Goal: Task Accomplishment & Management: Manage account settings

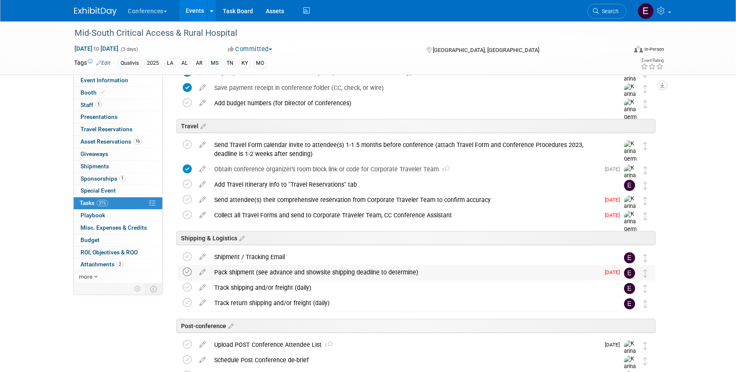
click at [185, 272] on icon at bounding box center [187, 272] width 9 height 9
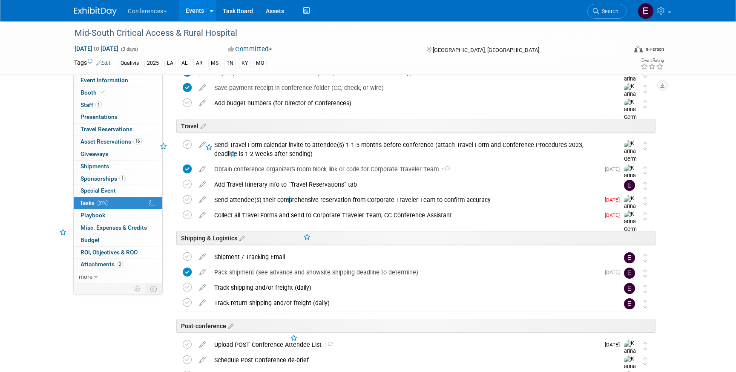
click at [233, 274] on div "Pack shipment (see advance and showsite shipping deadline to determine)" at bounding box center [405, 272] width 390 height 14
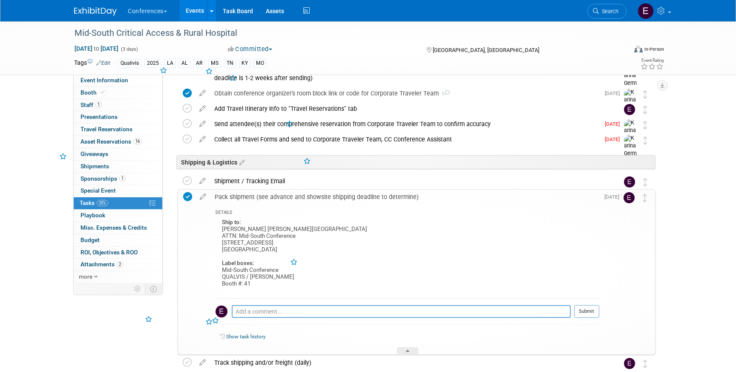
scroll to position [325, 0]
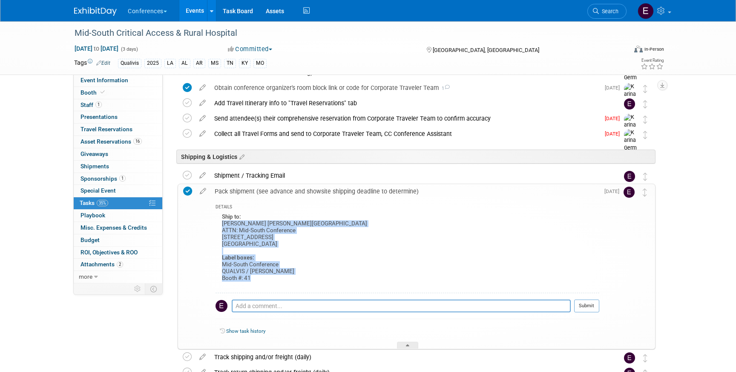
drag, startPoint x: 219, startPoint y: 223, endPoint x: 328, endPoint y: 281, distance: 123.1
click at [328, 281] on div "Ship to: [PERSON_NAME] [PERSON_NAME] Louisville ATTN: Mid-South Conference [STR…" at bounding box center [408, 252] width 384 height 82
copy div "[PERSON_NAME] [PERSON_NAME] Louisville ATTN: Mid-South Conference [STREET_ADDRE…"
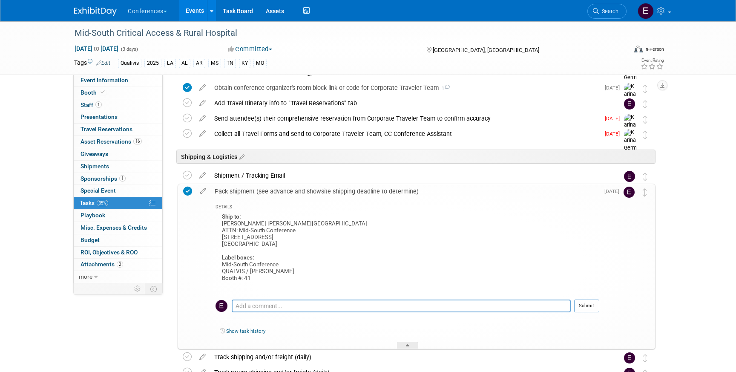
click at [298, 288] on div "Ship to: [PERSON_NAME] [PERSON_NAME] Louisville ATTN: Mid-South Conference [STR…" at bounding box center [408, 252] width 384 height 82
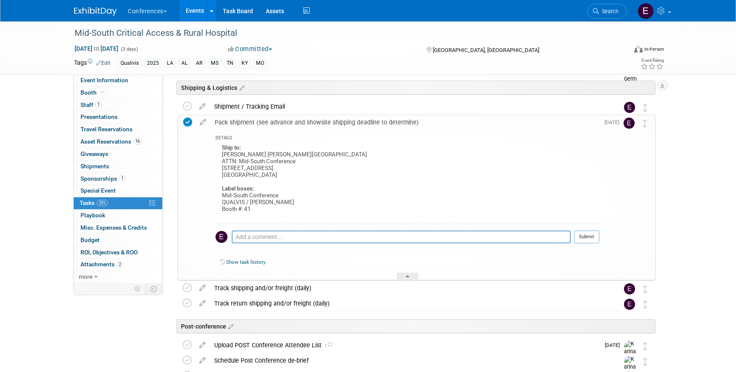
scroll to position [394, 0]
drag, startPoint x: 275, startPoint y: 176, endPoint x: 214, endPoint y: 156, distance: 64.1
click at [214, 156] on div "DETAILS Ship to: Seelbach Hilton Louisville ATTN: Mid-South Conference 500 Four…" at bounding box center [404, 205] width 389 height 150
copy div "Seelbach Hilton Louisville ATTN: Mid-South Conference 500 Fourth Street Louisvi…"
click at [126, 84] on link "Event Information" at bounding box center [118, 81] width 89 height 12
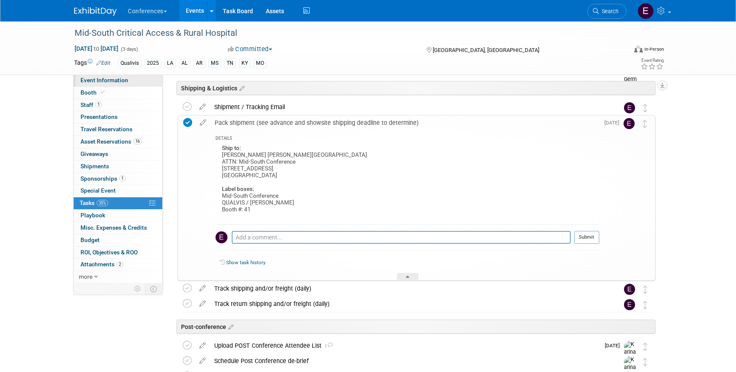
scroll to position [0, 0]
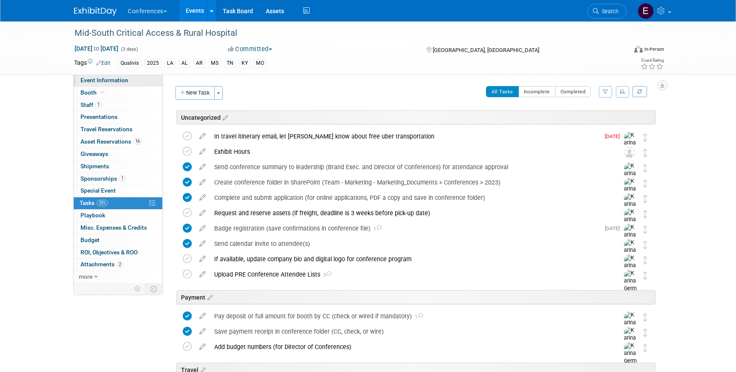
select select "Qualivis"
select select "Client-facing"
select select "Karina"
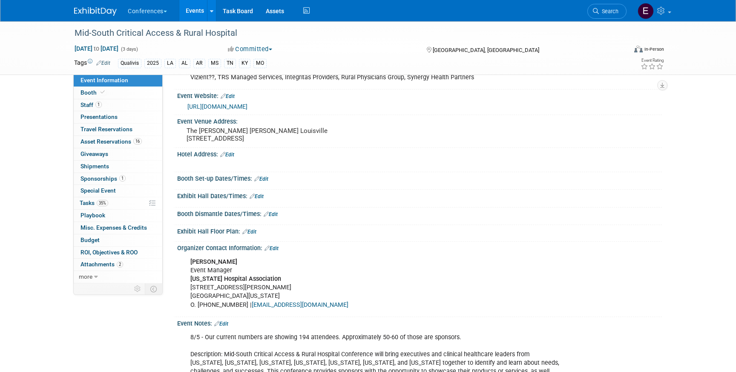
scroll to position [177, 0]
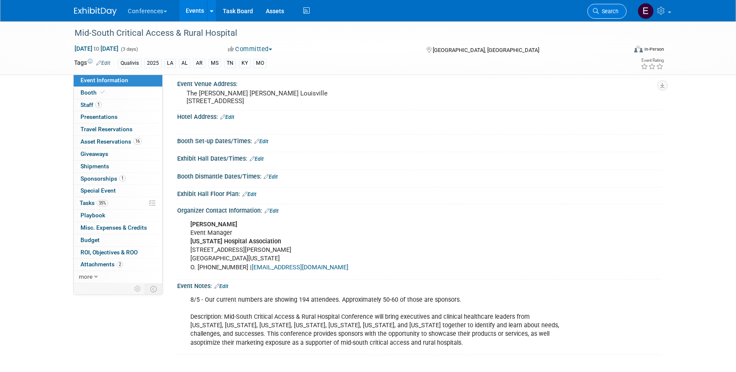
click at [606, 14] on link "Search" at bounding box center [607, 11] width 39 height 15
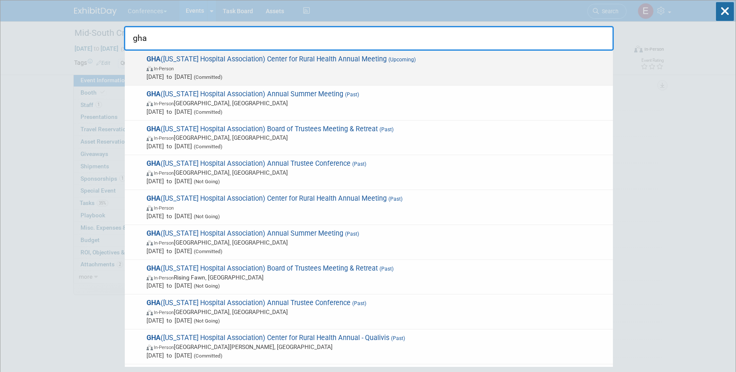
type input "gha"
click at [339, 71] on span "In-Person" at bounding box center [378, 68] width 462 height 9
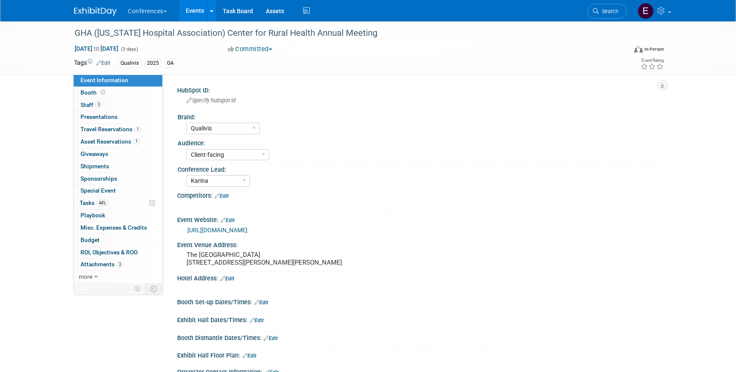
select select "Qualivis"
select select "Client-facing"
select select "Karina"
click at [119, 130] on span "Travel Reservations 1" at bounding box center [111, 129] width 61 height 7
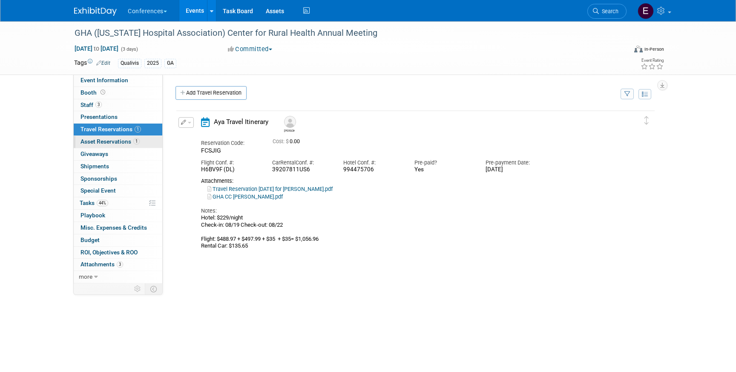
click at [121, 139] on span "Asset Reservations 1" at bounding box center [110, 141] width 59 height 7
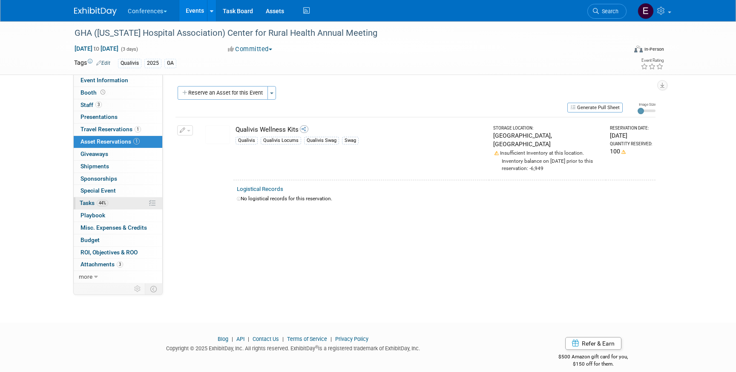
click at [117, 203] on link "44% Tasks 44%" at bounding box center [118, 203] width 89 height 12
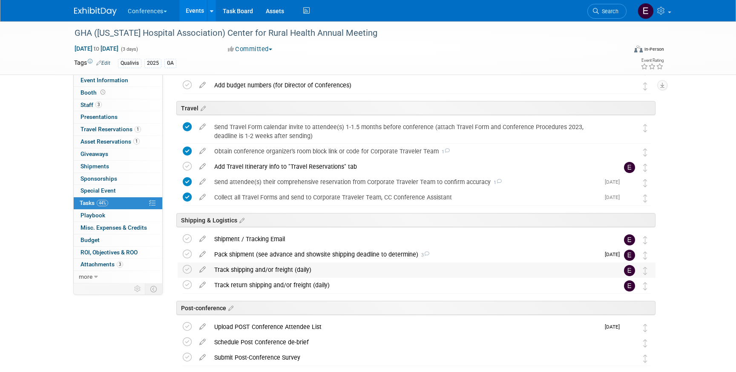
scroll to position [293, 0]
click at [311, 264] on div "Track shipping and/or freight (daily)" at bounding box center [408, 269] width 397 height 14
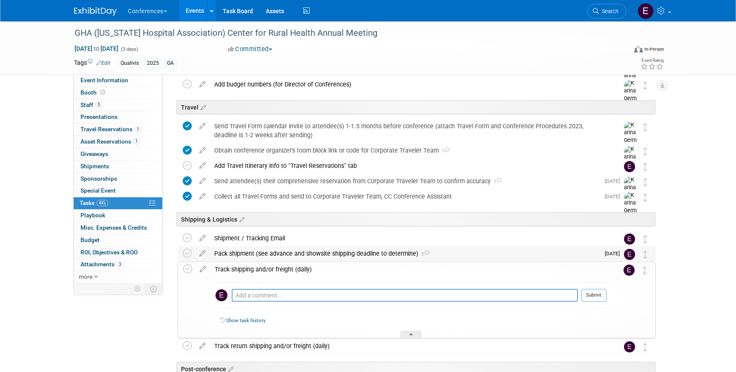
click at [322, 249] on div "Pack shipment (see advance and showsite shipping deadline to determine) 3" at bounding box center [405, 253] width 390 height 14
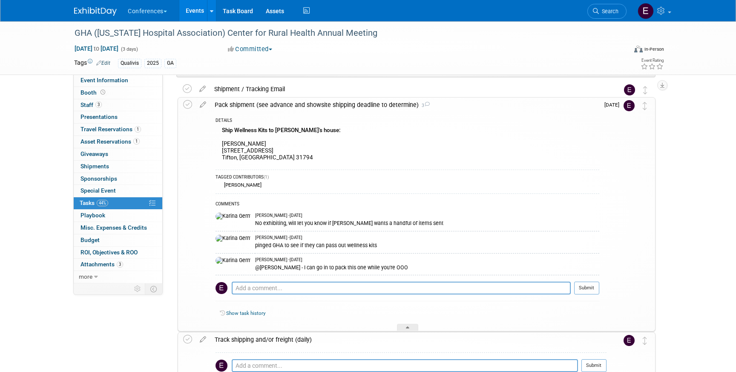
scroll to position [441, 0]
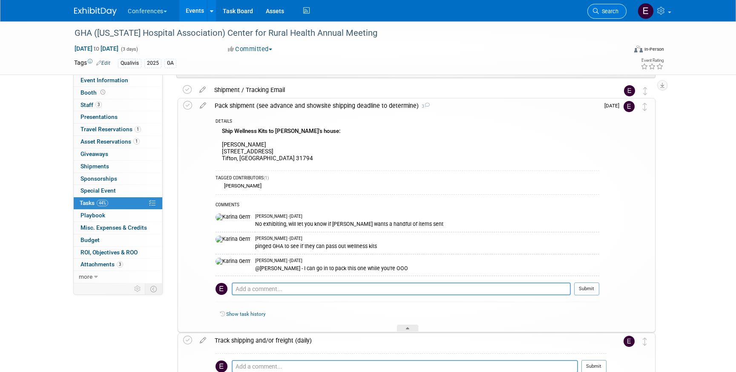
click at [608, 10] on span "Search" at bounding box center [609, 11] width 20 height 6
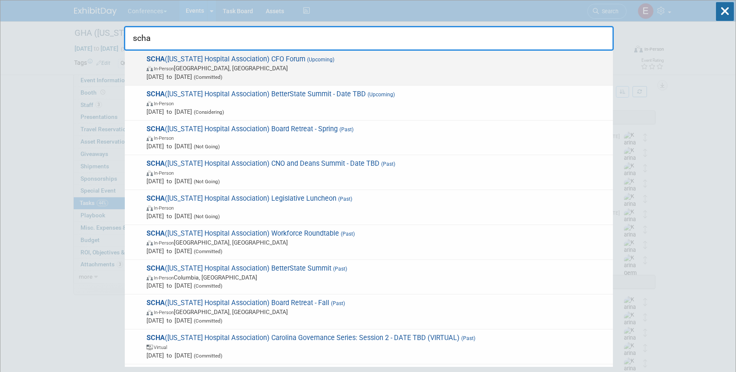
type input "scha"
click at [243, 56] on span "SCHA (South Carolina Hospital Association) CFO Forum (Upcoming) In-Person Charl…" at bounding box center [376, 68] width 465 height 26
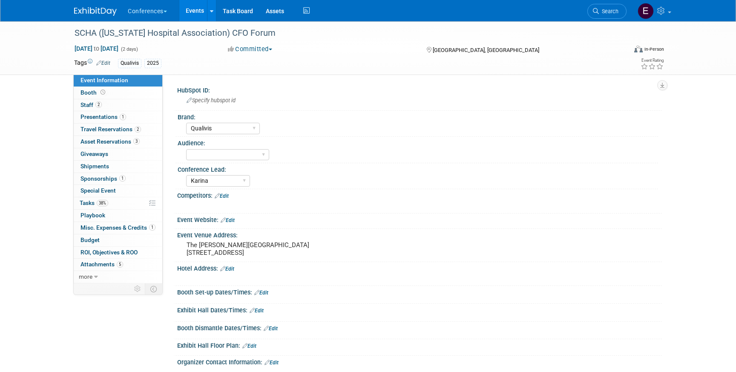
select select "Qualivis"
select select "Karina"
click at [148, 135] on link "2 Travel Reservations 2" at bounding box center [118, 130] width 89 height 12
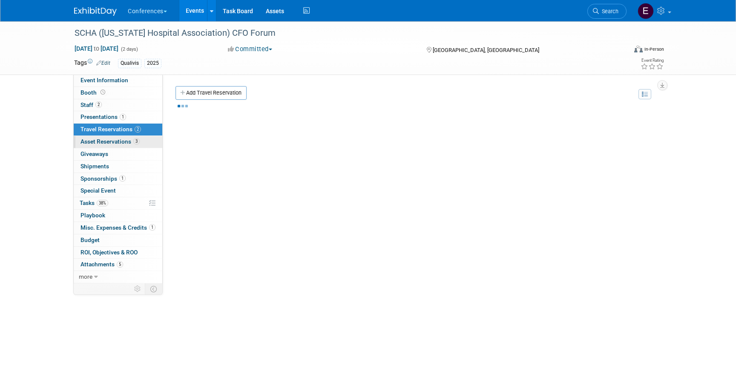
click at [148, 140] on link "3 Asset Reservations 3" at bounding box center [118, 142] width 89 height 12
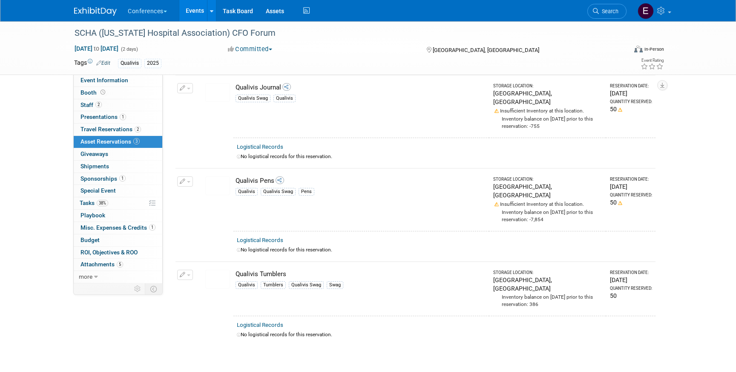
scroll to position [37, 0]
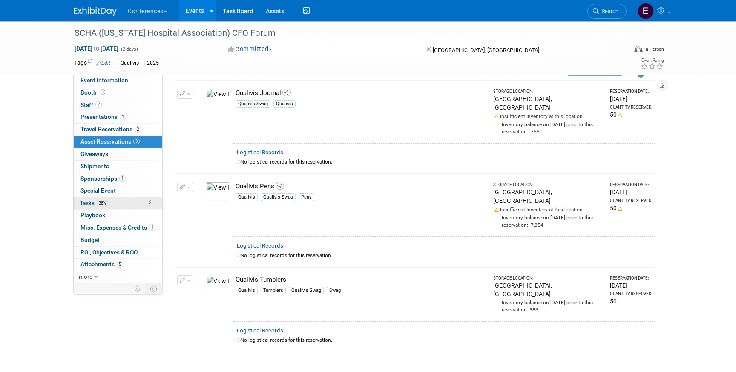
click at [109, 200] on link "38% Tasks 38%" at bounding box center [118, 203] width 89 height 12
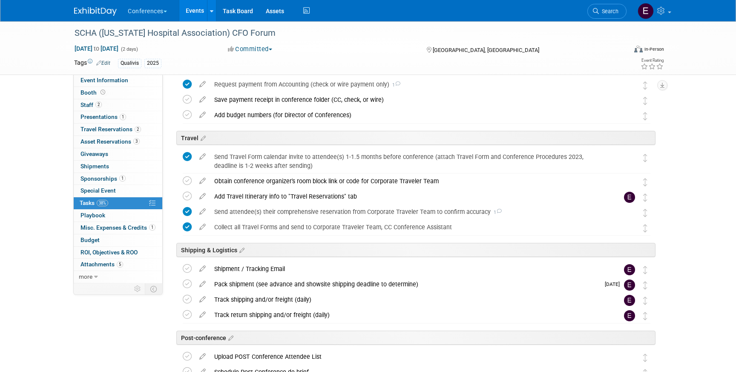
scroll to position [237, 0]
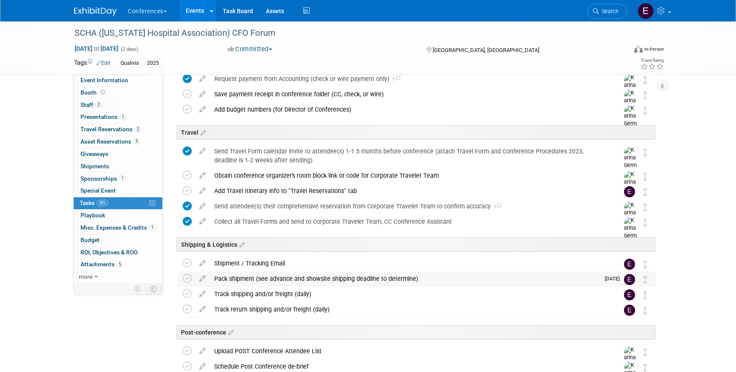
click at [257, 277] on div "Pack shipment (see advance and showsite shipping deadline to determine)" at bounding box center [405, 278] width 390 height 14
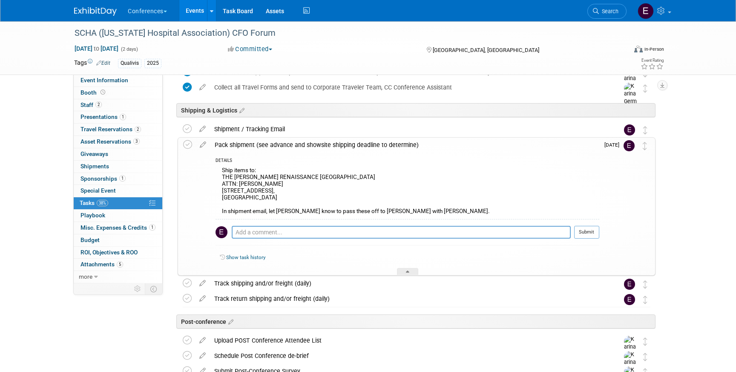
scroll to position [376, 0]
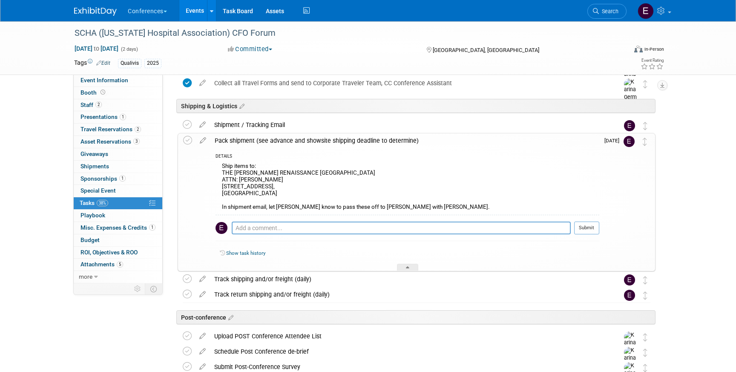
drag, startPoint x: 221, startPoint y: 172, endPoint x: 329, endPoint y: 194, distance: 110.1
click at [329, 194] on div "Ship items to: THE LINDY RENAISSANCE CHARLESTON HOTEL ATTN: Mindy Milligan 68 W…" at bounding box center [408, 188] width 384 height 54
copy div "THE LINDY RENAISSANCE CHARLESTON HOTEL ATTN: Mindy Milligan 68 Wentworth Street…"
click at [134, 78] on link "Event Information" at bounding box center [118, 81] width 89 height 12
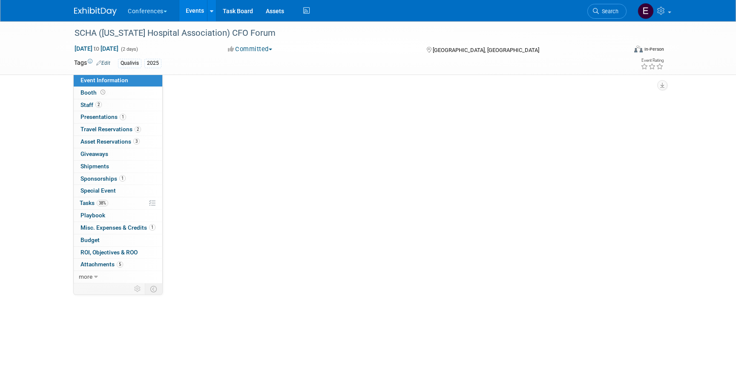
scroll to position [0, 0]
select select "Qualivis"
select select "Karina"
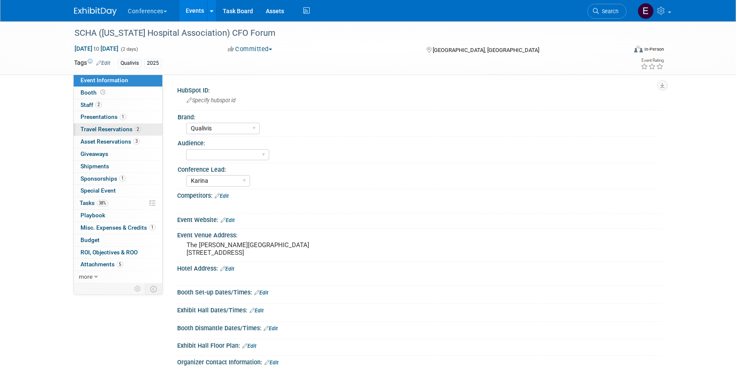
click at [111, 129] on span "Travel Reservations 2" at bounding box center [111, 129] width 61 height 7
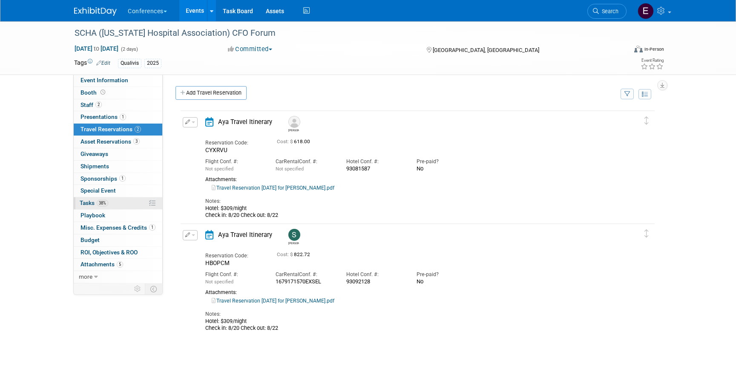
click at [118, 199] on link "38% Tasks 38%" at bounding box center [118, 203] width 89 height 12
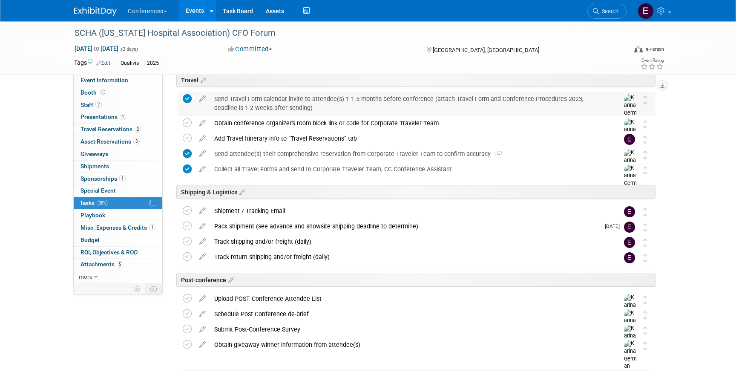
scroll to position [301, 0]
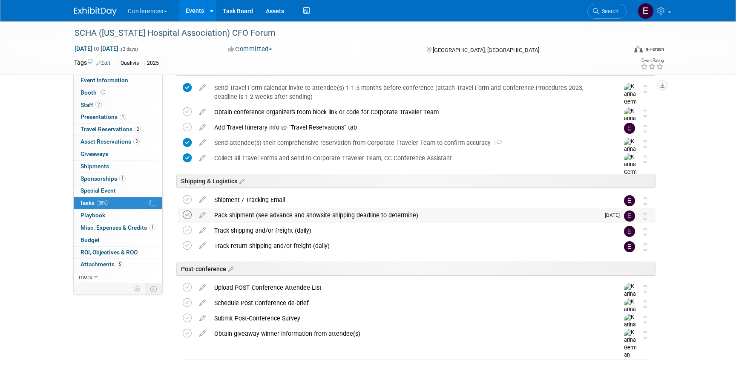
click at [186, 215] on icon at bounding box center [187, 214] width 9 height 9
click at [233, 217] on div "Pack shipment (see advance and showsite shipping deadline to determine)" at bounding box center [405, 215] width 390 height 14
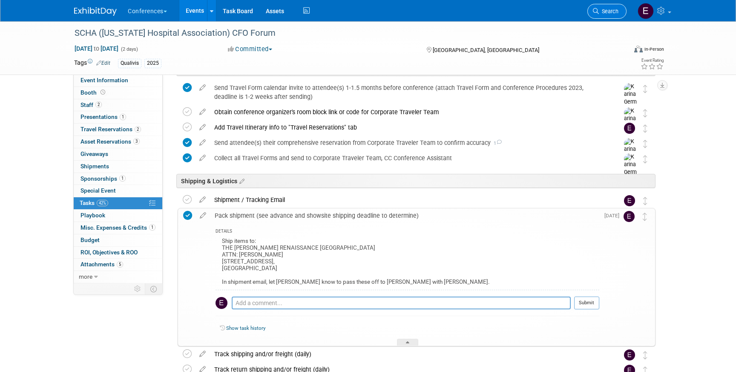
click at [604, 11] on span "Search" at bounding box center [609, 11] width 20 height 6
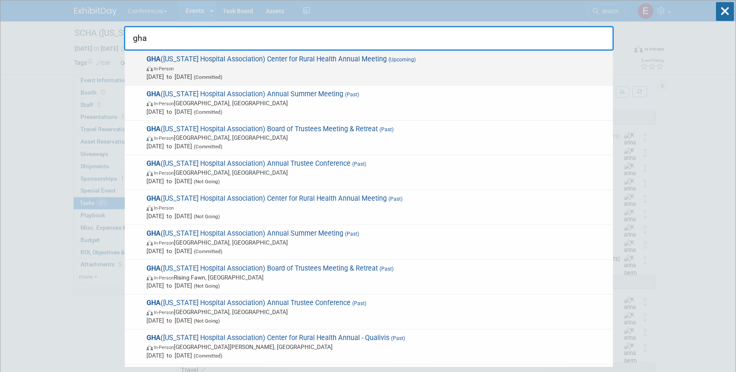
type input "gha"
click at [303, 65] on span "In-Person" at bounding box center [378, 68] width 462 height 9
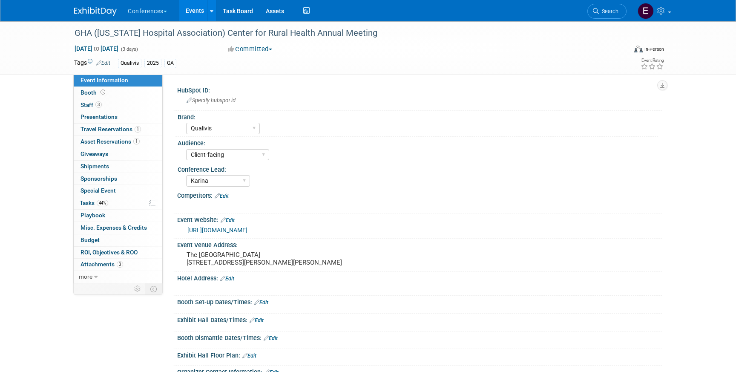
select select "Qualivis"
select select "Client-facing"
select select "Karina"
click at [97, 202] on span "44%" at bounding box center [103, 203] width 12 height 6
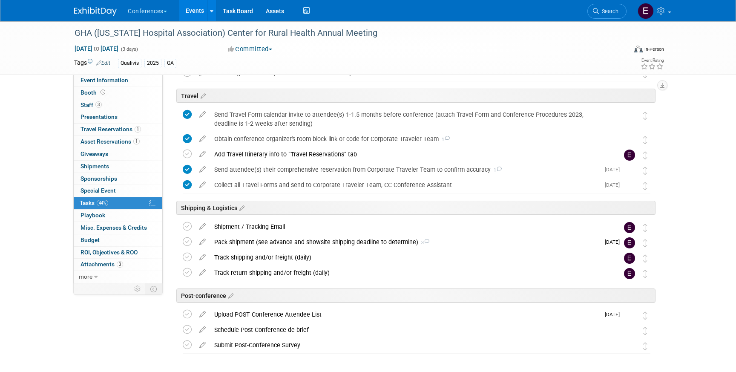
scroll to position [309, 0]
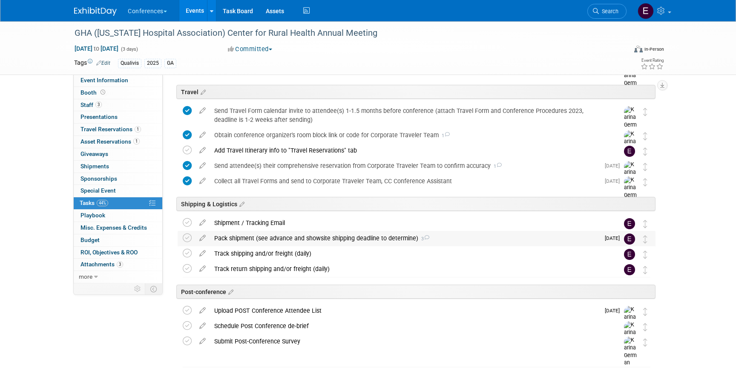
click at [310, 237] on div "Pack shipment (see advance and showsite shipping deadline to determine) 3" at bounding box center [405, 238] width 390 height 14
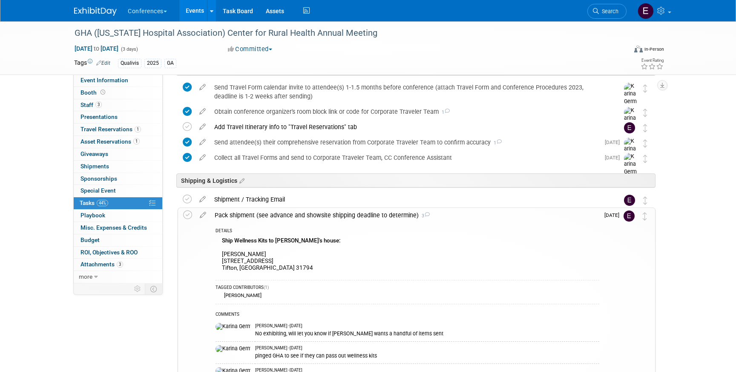
scroll to position [332, 0]
drag, startPoint x: 222, startPoint y: 254, endPoint x: 270, endPoint y: 266, distance: 50.1
click at [270, 266] on div "Ship Wellness Kits to Shellie's house: Shellie Whitaker 4508 Forest Lake Drive …" at bounding box center [408, 255] width 384 height 40
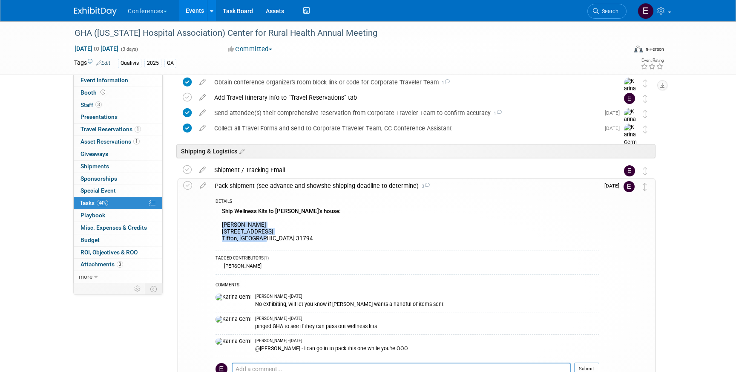
scroll to position [362, 0]
copy div "Shellie Whitaker 4508 Forest Lake Drive West Tifton, GA 31794"
click at [191, 183] on icon at bounding box center [187, 184] width 9 height 9
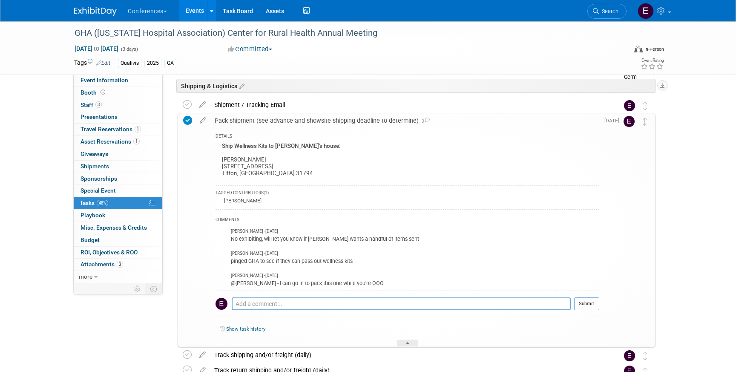
scroll to position [430, 0]
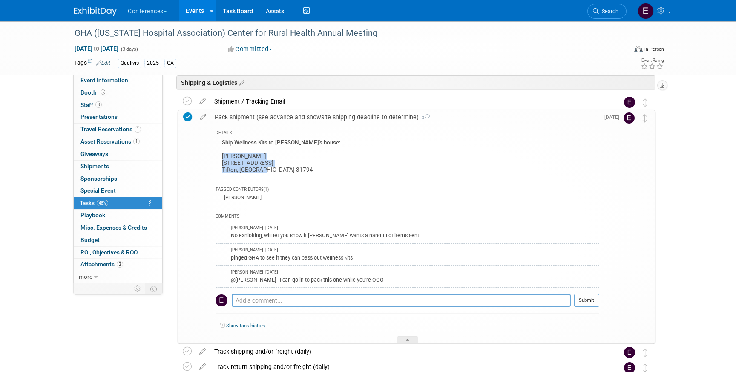
drag, startPoint x: 222, startPoint y: 154, endPoint x: 268, endPoint y: 170, distance: 49.0
click at [268, 170] on div "Ship Wellness Kits to Shellie's house: Shellie Whitaker 4508 Forest Lake Drive …" at bounding box center [408, 157] width 384 height 40
copy div "Shellie Whitaker 4508 Forest Lake Drive West Tifton, GA 31794"
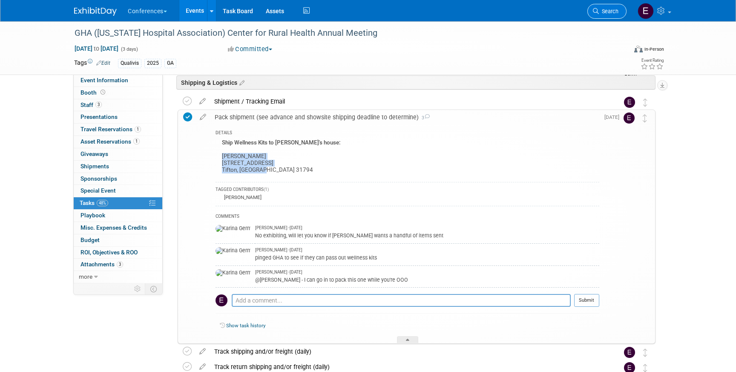
click at [602, 10] on span "Search" at bounding box center [609, 11] width 20 height 6
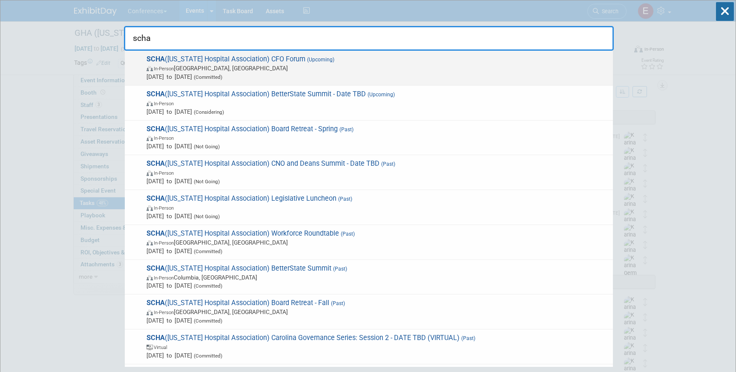
type input "scha"
click at [212, 69] on span "In-Person Charleston, SC" at bounding box center [378, 68] width 462 height 9
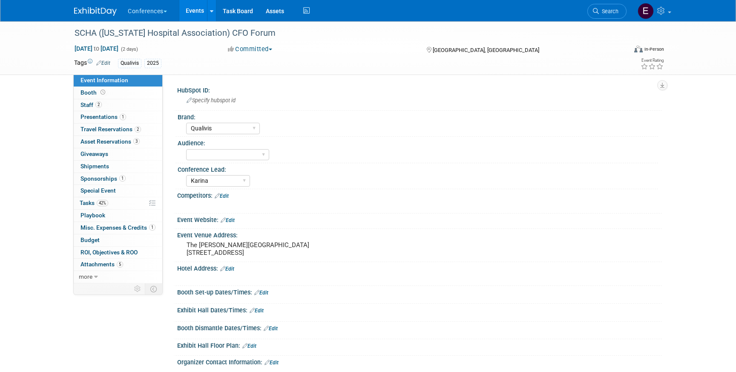
select select "Qualivis"
select select "Karina"
click at [119, 202] on link "42% Tasks 42%" at bounding box center [118, 203] width 89 height 12
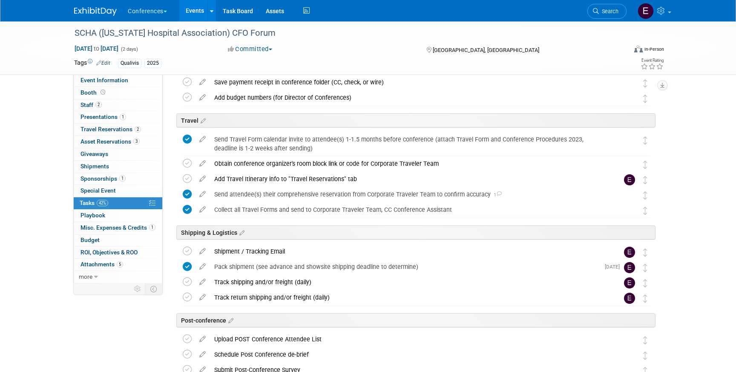
scroll to position [253, 0]
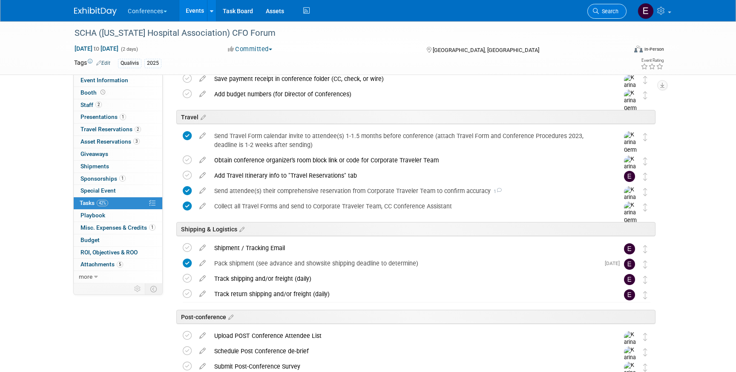
click at [614, 11] on span "Search" at bounding box center [609, 11] width 20 height 6
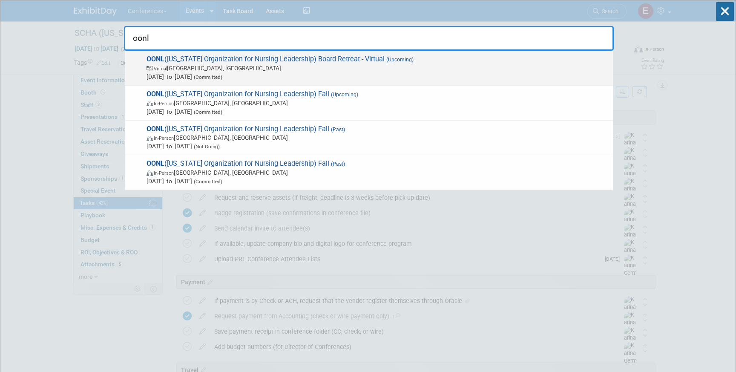
type input "oonl"
click at [266, 66] on span "Virtual Columbus, OH" at bounding box center [378, 68] width 462 height 9
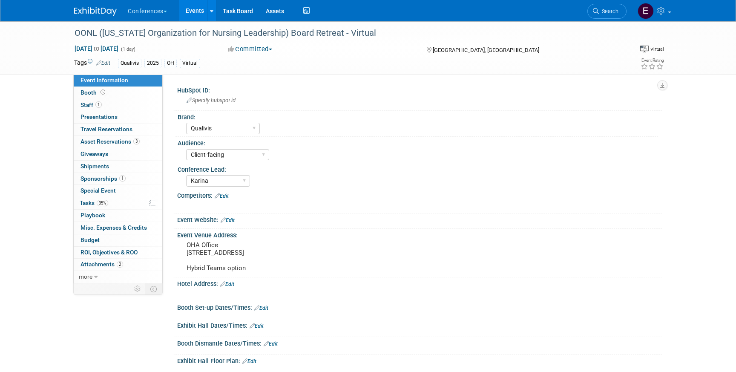
select select "Qualivis"
select select "Client-facing"
select select "Karina"
click at [104, 140] on span "Asset Reservations 3" at bounding box center [110, 141] width 59 height 7
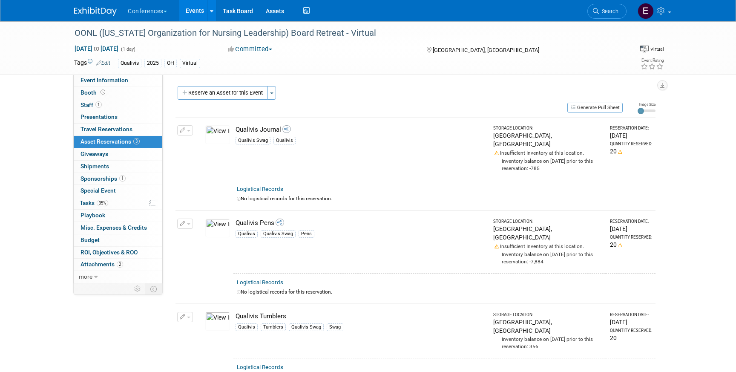
click at [89, 17] on div "Conferences Explore: My Workspaces 2 Go to Workspace: Conferences Marketing Req…" at bounding box center [368, 10] width 588 height 21
click at [87, 9] on img at bounding box center [95, 11] width 43 height 9
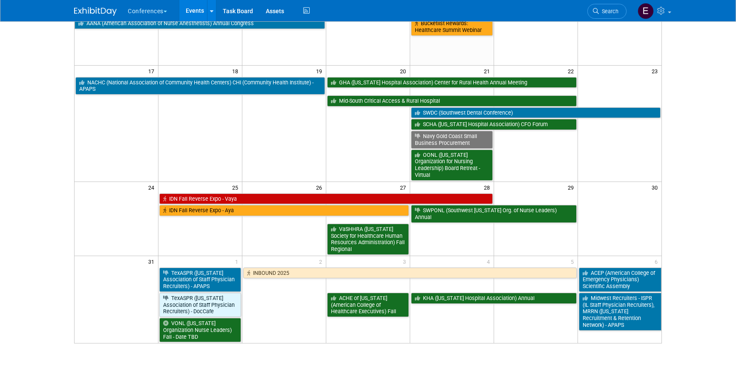
scroll to position [227, 0]
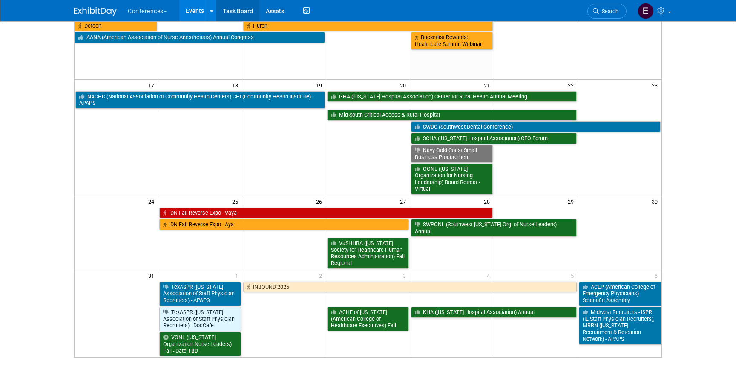
click at [241, 13] on link "Task Board" at bounding box center [237, 10] width 43 height 21
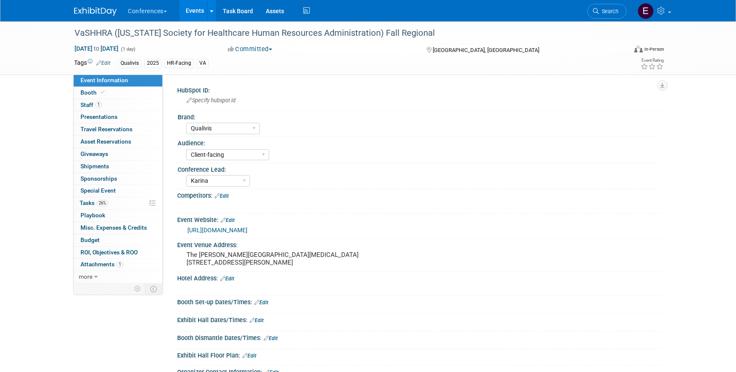
select select "Qualivis"
select select "Client-facing"
select select "Karina"
click at [117, 202] on link "26% Tasks 26%" at bounding box center [118, 203] width 89 height 12
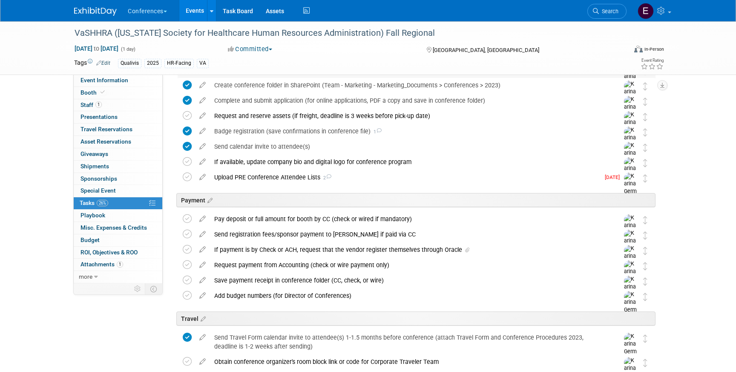
scroll to position [130, 0]
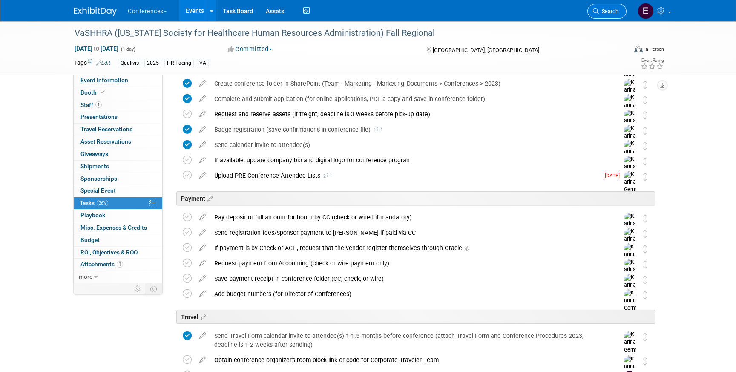
click at [599, 12] on span "Search" at bounding box center [609, 11] width 20 height 6
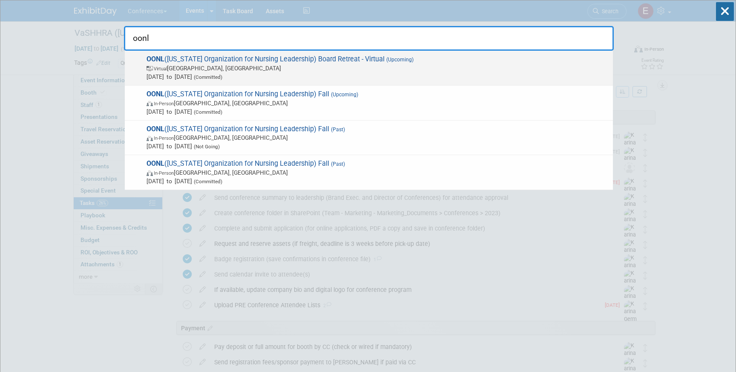
type input "oonl"
click at [343, 55] on span "OONL ([US_STATE] Organization for Nursing Leadership) Board Retreat - Virtual (…" at bounding box center [376, 68] width 465 height 26
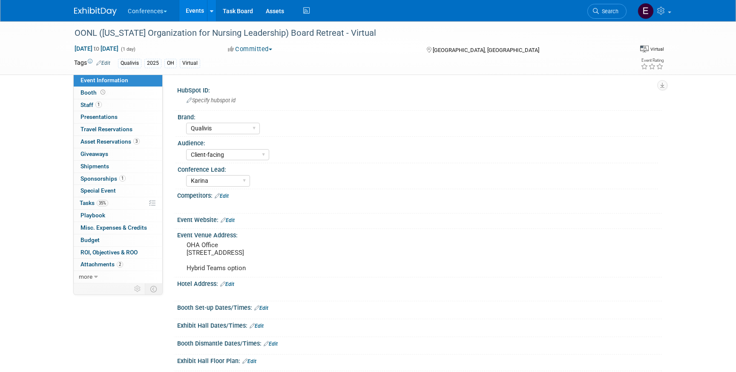
select select "Qualivis"
select select "Client-facing"
select select "Karina"
click at [120, 141] on span "Asset Reservations 3" at bounding box center [110, 141] width 59 height 7
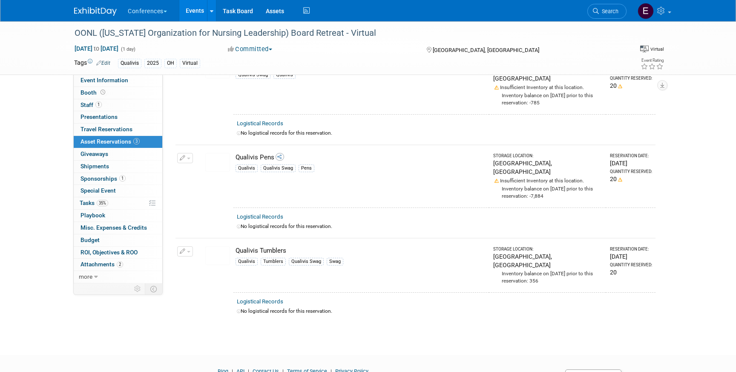
scroll to position [72, 0]
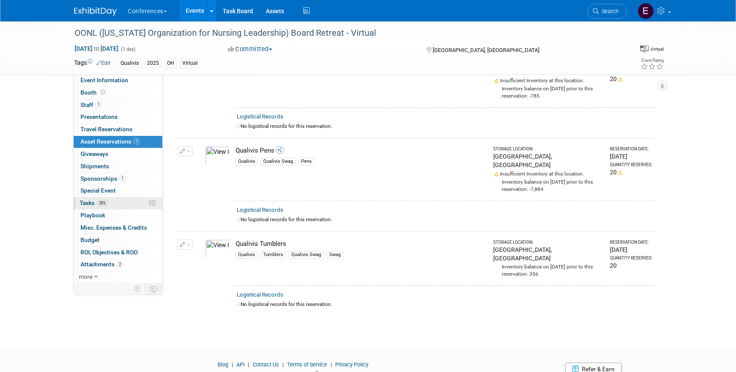
click at [118, 201] on link "35% Tasks 35%" at bounding box center [118, 203] width 89 height 12
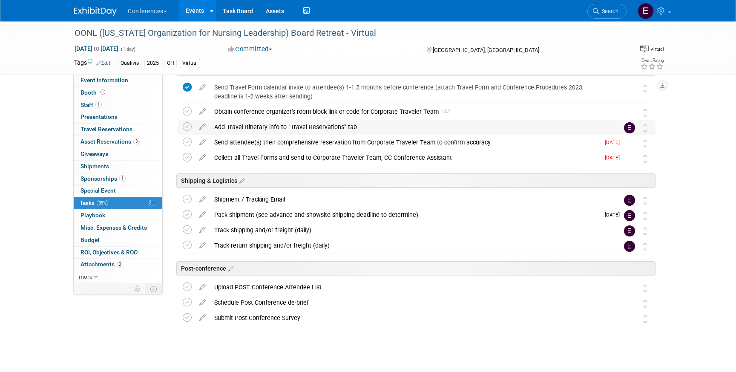
scroll to position [323, 0]
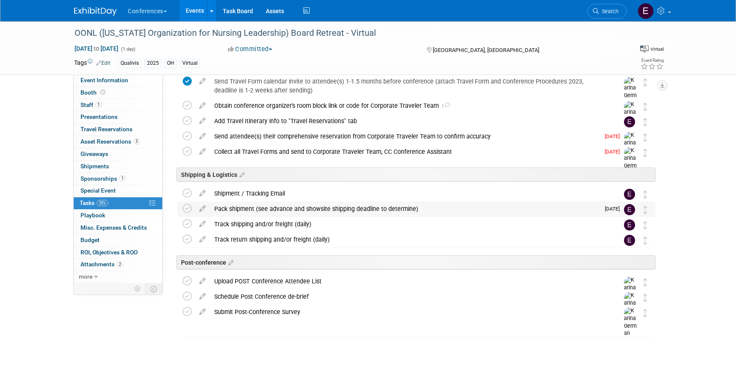
click at [235, 207] on div "Pack shipment (see advance and showsite shipping deadline to determine)" at bounding box center [405, 209] width 390 height 14
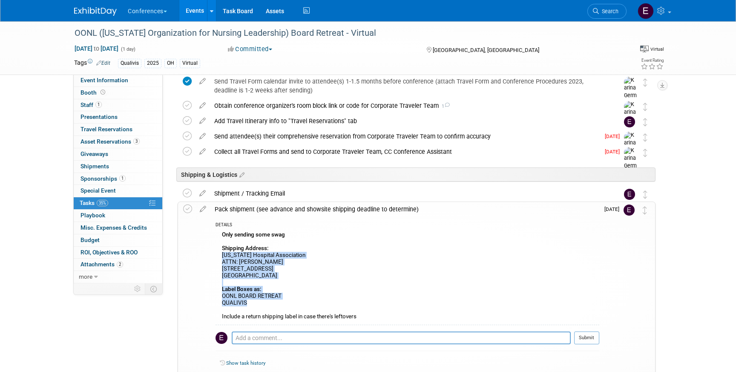
drag, startPoint x: 220, startPoint y: 254, endPoint x: 308, endPoint y: 300, distance: 99.1
click at [308, 300] on div "Only sending some swag Shipping Address: Ohio Hospital Association ATTN: Jackie…" at bounding box center [408, 276] width 384 height 95
copy div "Ohio Hospital Association ATTN: Jackie Silvis 65 East State St., Suite 500 Colu…"
click at [189, 209] on icon at bounding box center [187, 209] width 9 height 9
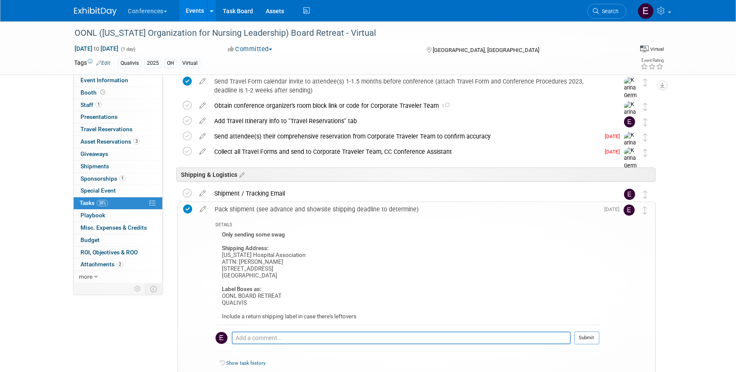
drag, startPoint x: 221, startPoint y: 254, endPoint x: 311, endPoint y: 274, distance: 92.3
click at [311, 274] on div "Only sending some swag Shipping Address: Ohio Hospital Association ATTN: Jackie…" at bounding box center [408, 276] width 384 height 95
copy div "Ohio Hospital Association ATTN: Jackie Silvis 65 East State St., Suite 500 Colu…"
click at [121, 83] on span "Event Information" at bounding box center [105, 80] width 48 height 7
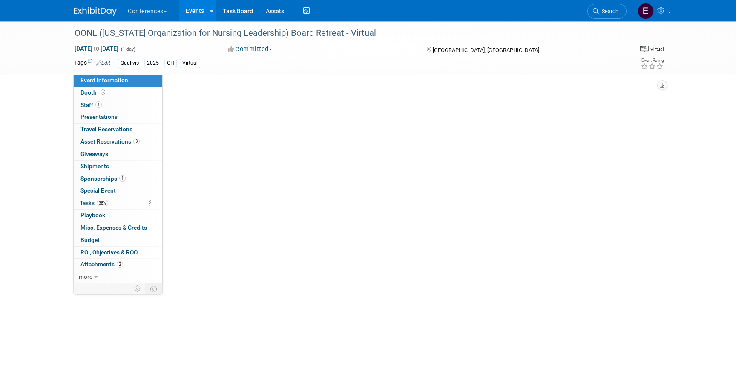
scroll to position [0, 0]
select select "Qualivis"
select select "Client-facing"
select select "Karina"
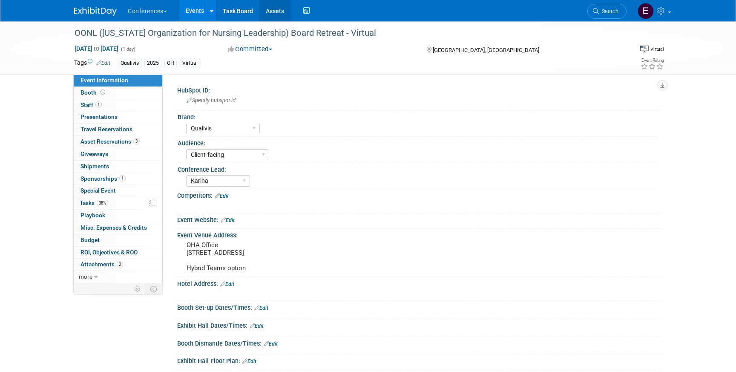
click at [283, 11] on link "Assets" at bounding box center [275, 10] width 31 height 21
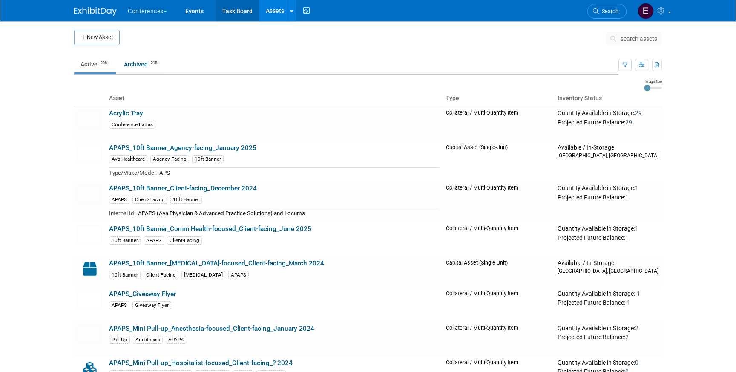
click at [233, 12] on link "Task Board" at bounding box center [237, 10] width 43 height 21
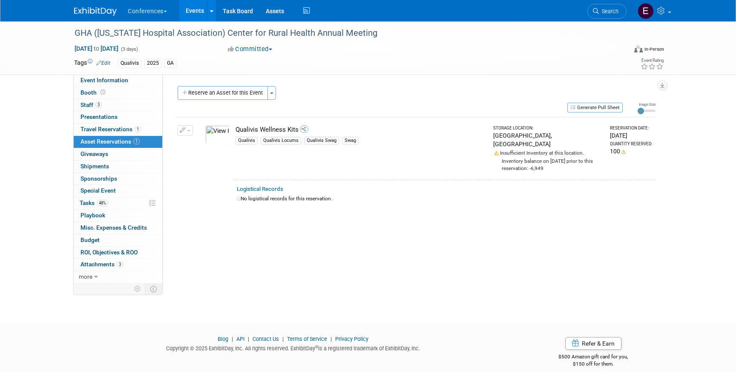
click at [104, 7] on img at bounding box center [95, 11] width 43 height 9
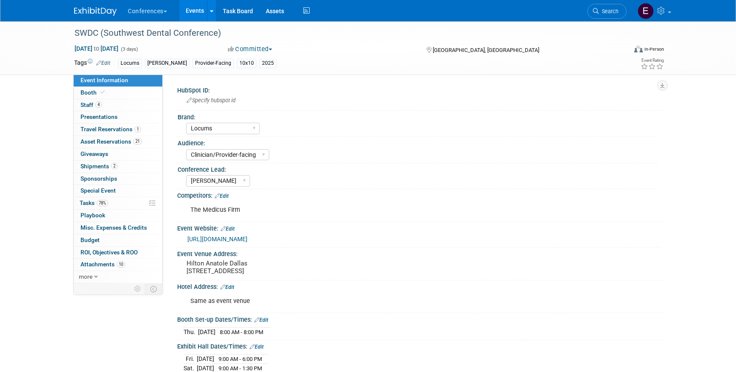
select select "Locums"
select select "Clinician/Provider-facing"
select select "[PERSON_NAME]"
click at [118, 132] on span "Travel Reservations 1" at bounding box center [111, 129] width 61 height 7
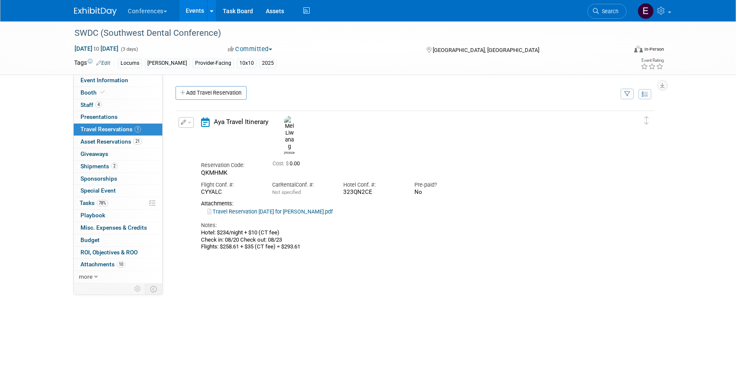
click at [189, 124] on button "button" at bounding box center [186, 122] width 15 height 11
click at [199, 135] on button "Edit Reservation" at bounding box center [215, 137] width 72 height 12
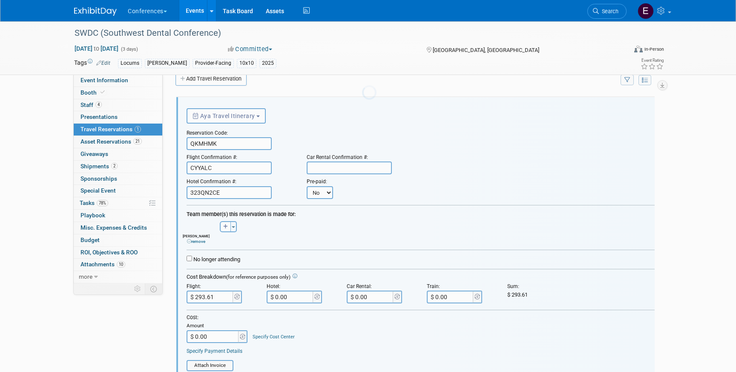
scroll to position [14, 0]
click at [320, 192] on select "No Yes" at bounding box center [320, 192] width 26 height 13
select select "1"
click at [358, 197] on body "Conferences Explore: My Workspaces 2 Go to Workspace: Conferences Marketing Req…" at bounding box center [368, 172] width 736 height 372
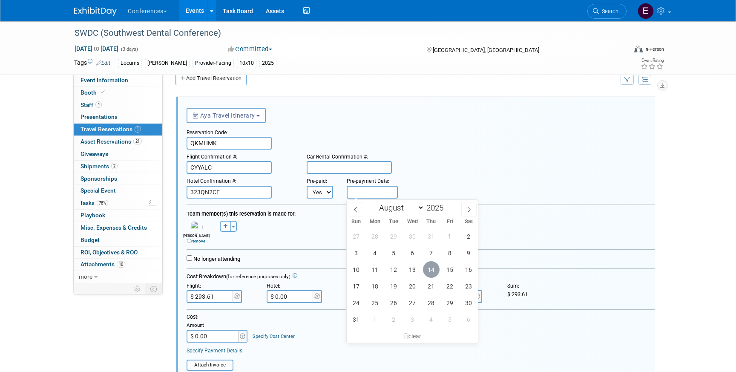
click at [429, 268] on span "14" at bounding box center [431, 269] width 17 height 17
type input "Aug 14, 2025"
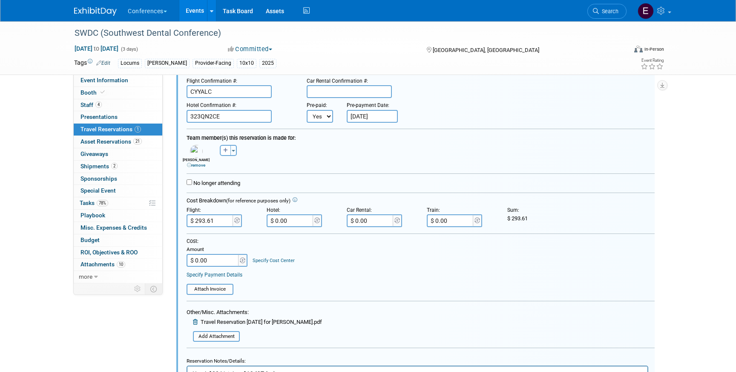
scroll to position [92, 0]
click at [202, 338] on input "file" at bounding box center [188, 335] width 101 height 9
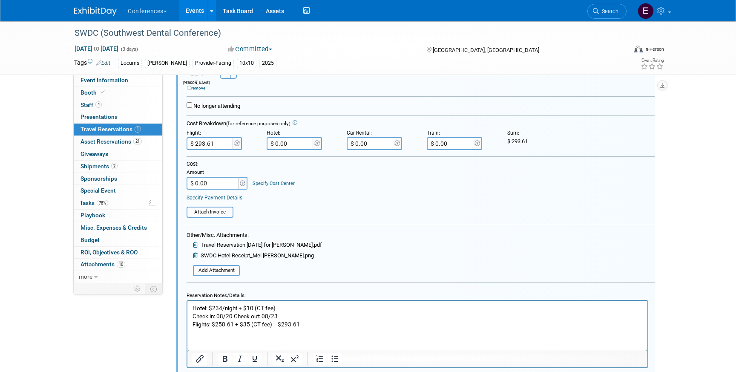
scroll to position [191, 0]
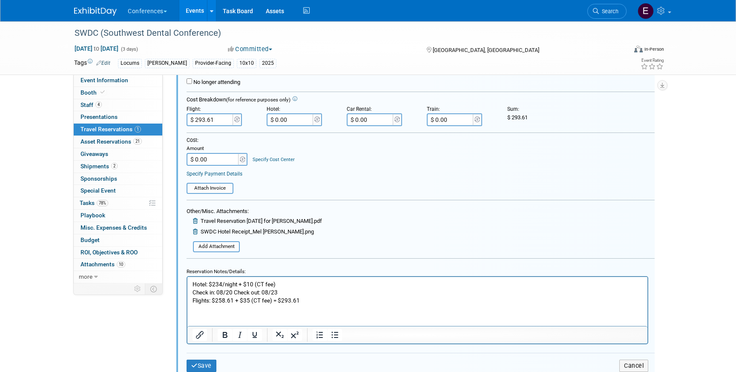
click at [304, 121] on input "$ 0.00" at bounding box center [291, 119] width 48 height 13
paste input "598.84"
click at [282, 120] on input "$ 598.84" at bounding box center [291, 119] width 48 height 13
type input "$ 608.84"
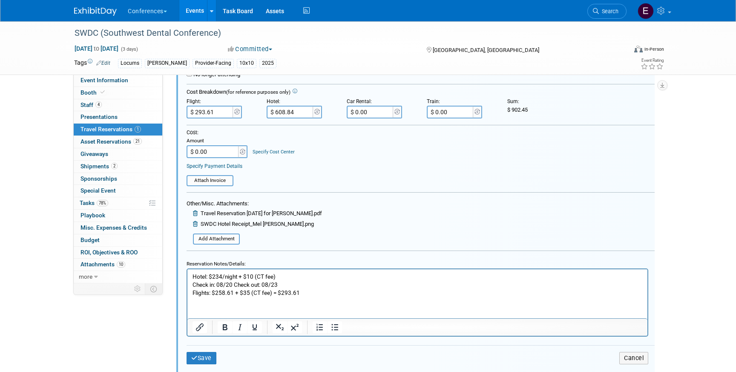
scroll to position [202, 0]
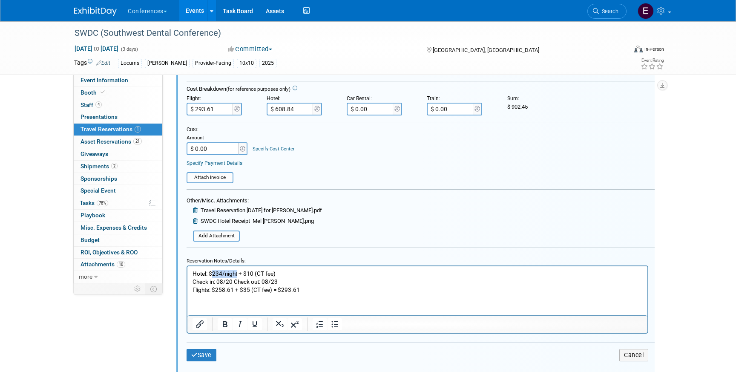
drag, startPoint x: 238, startPoint y: 273, endPoint x: 212, endPoint y: 272, distance: 25.6
click at [213, 272] on p "Hotel: $234/night + $10 (CT fee) Check in: 08/20 Check out: 08/23 Flights: $258…" at bounding box center [418, 281] width 450 height 24
click at [203, 357] on button "Save" at bounding box center [202, 355] width 30 height 12
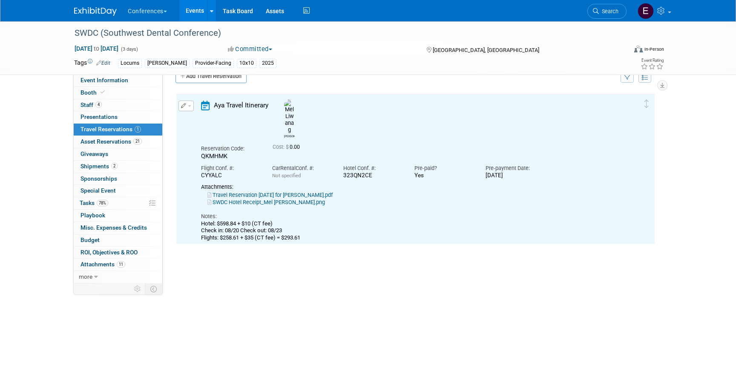
scroll to position [14, 0]
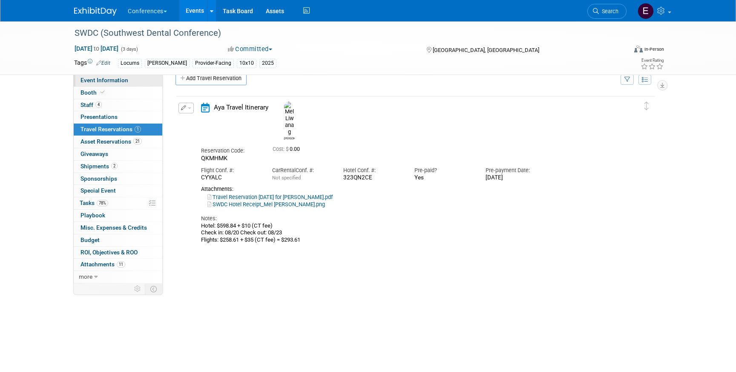
click at [112, 83] on span "Event Information" at bounding box center [105, 80] width 48 height 7
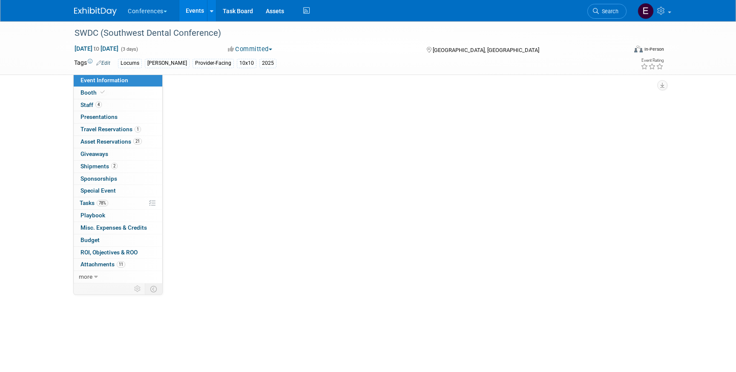
select select "Locums"
select select "Clinician/Provider-facing"
select select "Mel"
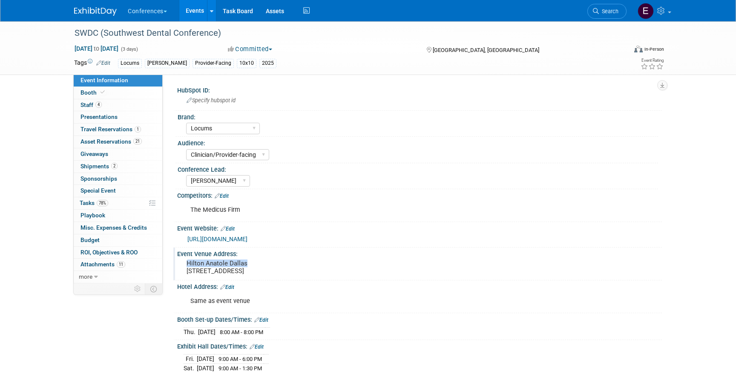
drag, startPoint x: 188, startPoint y: 262, endPoint x: 260, endPoint y: 262, distance: 71.6
click at [260, 262] on pre "Hilton Anatole Dallas 2201 N Stemmons Fwy., Dallas, TX 75207" at bounding box center [278, 267] width 183 height 15
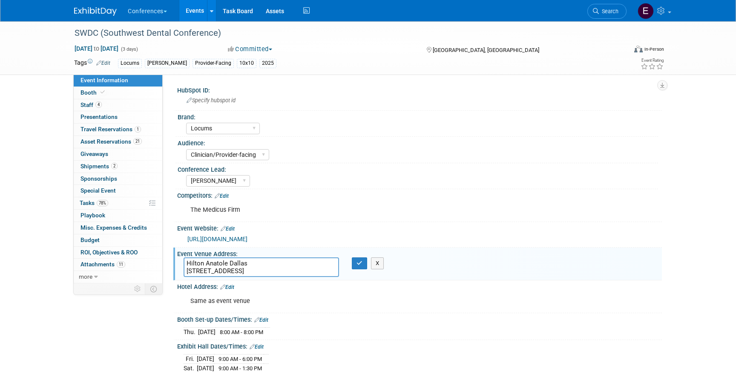
drag, startPoint x: 260, startPoint y: 262, endPoint x: 180, endPoint y: 262, distance: 79.7
click at [180, 262] on div "Hilton Anatole Dallas 2201 N Stemmons Fwy., Dallas, TX 75207" at bounding box center [261, 267] width 168 height 20
click at [108, 108] on link "4 Staff 4" at bounding box center [118, 105] width 89 height 12
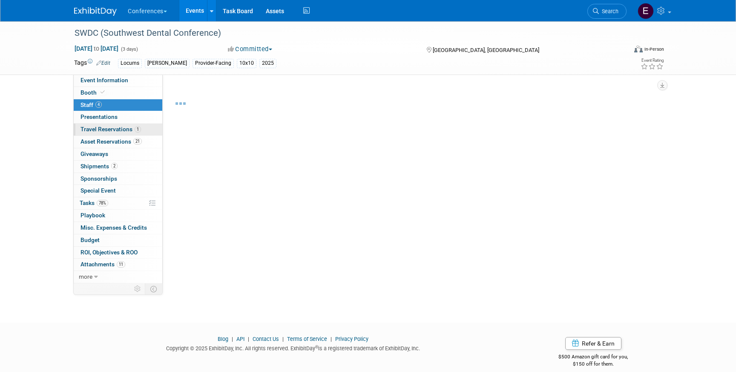
click at [120, 127] on span "Travel Reservations 1" at bounding box center [111, 129] width 61 height 7
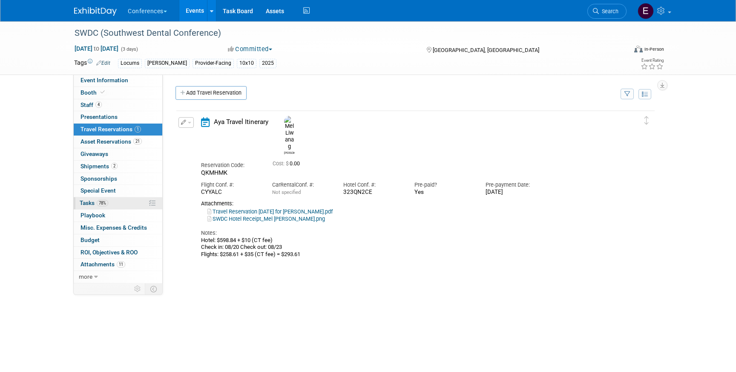
click at [118, 202] on link "78% Tasks 78%" at bounding box center [118, 203] width 89 height 12
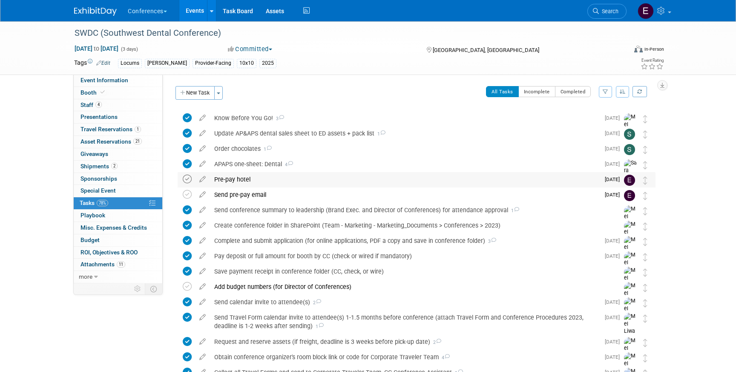
click at [186, 179] on icon at bounding box center [187, 179] width 9 height 9
click at [237, 178] on div "Pre-pay hotel" at bounding box center [405, 179] width 390 height 14
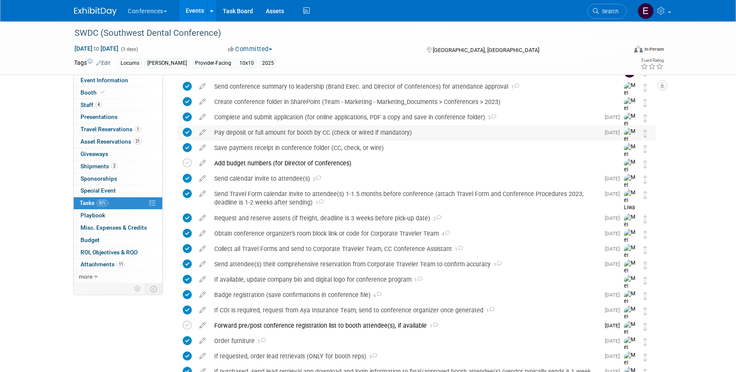
scroll to position [196, 0]
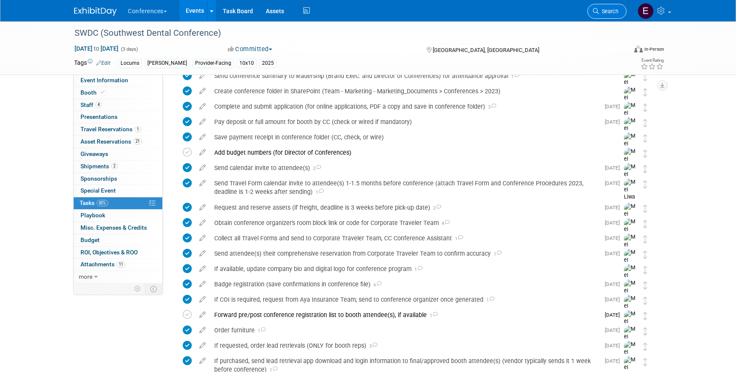
click at [610, 11] on span "Search" at bounding box center [609, 11] width 20 height 6
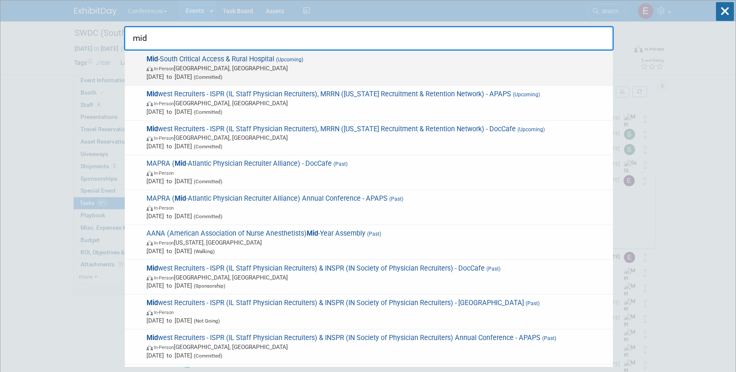
type input "mid"
click at [394, 65] on span "In-Person Louisville, KY" at bounding box center [378, 68] width 462 height 9
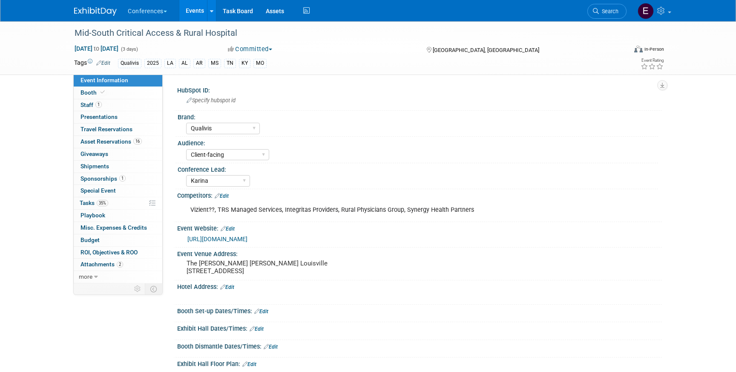
select select "Qualivis"
select select "Client-facing"
select select "Karina"
click at [110, 130] on span "Travel Reservations 0" at bounding box center [107, 129] width 52 height 7
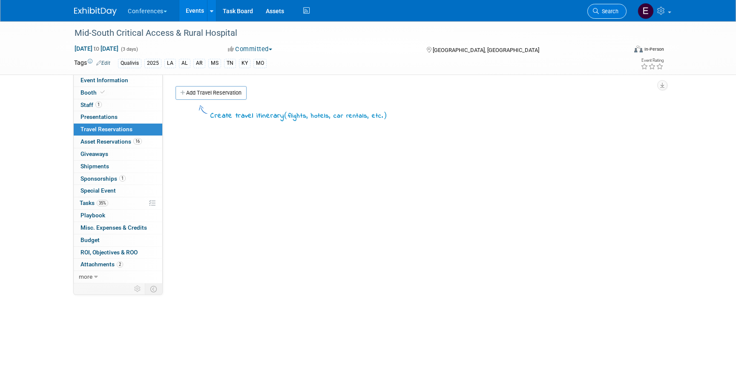
click at [615, 16] on link "Search" at bounding box center [607, 11] width 39 height 15
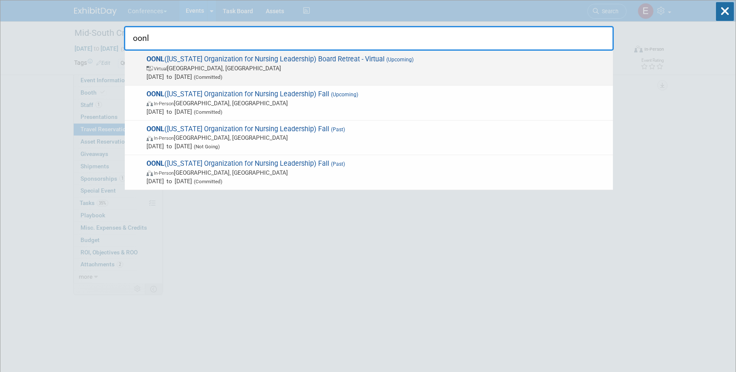
type input "oonl"
click at [351, 57] on span "OONL (Ohio Organization for Nursing Leadership) Board Retreat - Virtual (Upcomi…" at bounding box center [376, 68] width 465 height 26
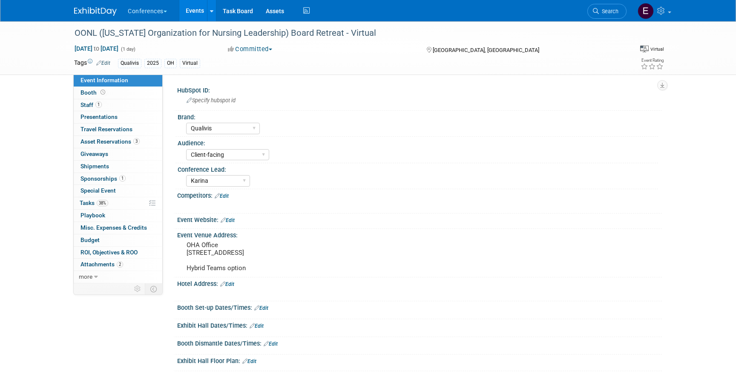
select select "Qualivis"
select select "Client-facing"
select select "Karina"
click at [103, 8] on img at bounding box center [95, 11] width 43 height 9
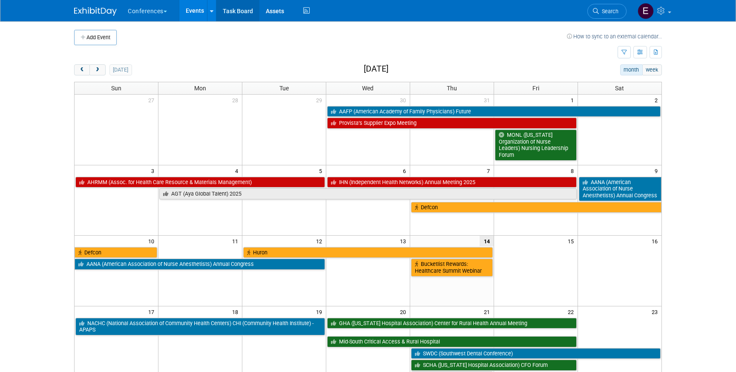
click at [232, 12] on link "Task Board" at bounding box center [237, 10] width 43 height 21
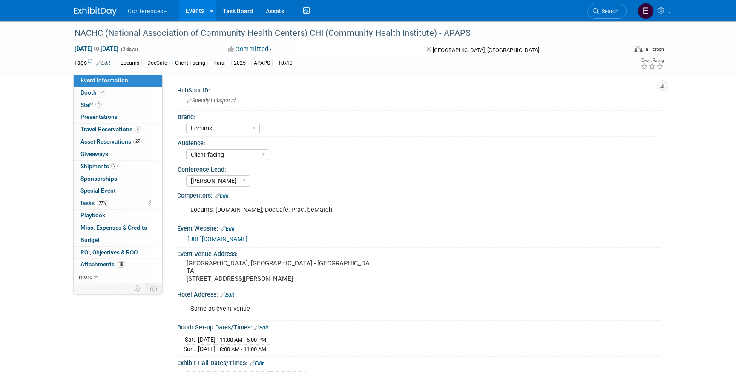
select select "Locums"
select select "Client-facing"
select select "[PERSON_NAME]"
click at [97, 133] on span "Travel Reservations 4" at bounding box center [111, 129] width 61 height 7
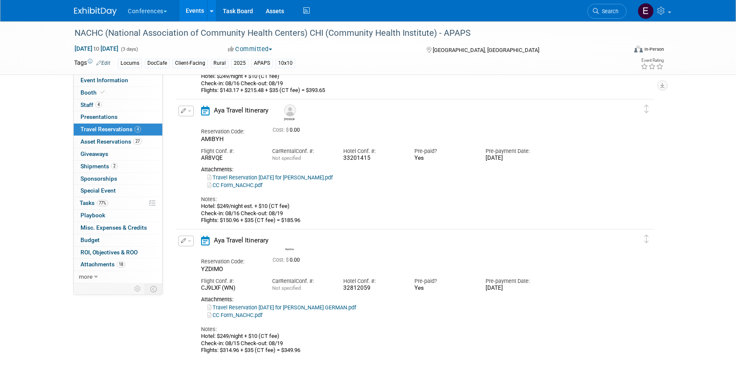
scroll to position [286, 0]
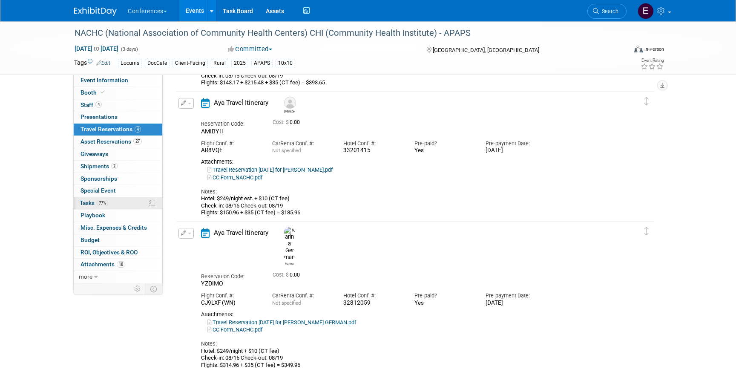
click at [129, 202] on link "77% Tasks 77%" at bounding box center [118, 203] width 89 height 12
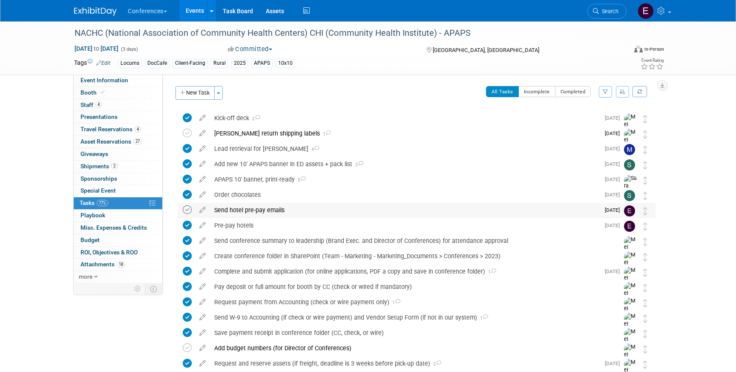
click at [189, 211] on icon at bounding box center [187, 209] width 9 height 9
click at [280, 212] on div "Send hotel pre-pay emails" at bounding box center [405, 210] width 390 height 14
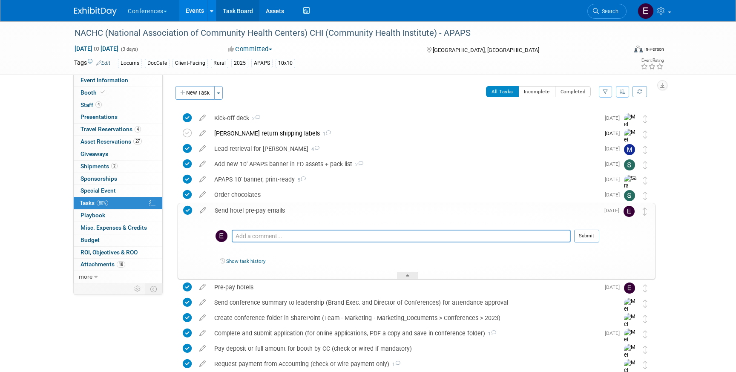
click at [237, 17] on link "Task Board" at bounding box center [237, 10] width 43 height 21
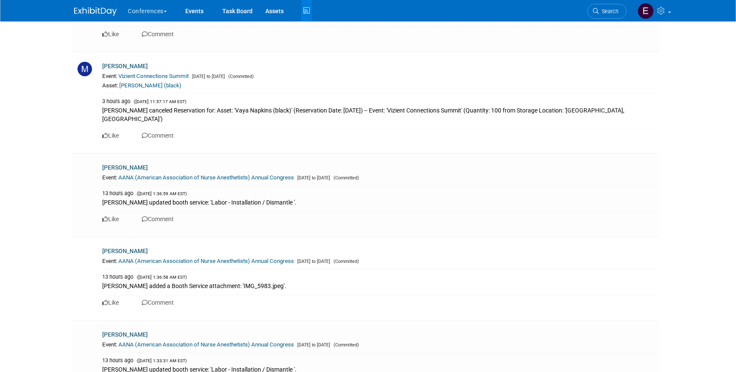
scroll to position [3250, 0]
